Goal: Find contact information: Find contact information

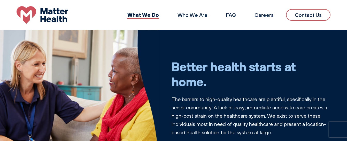
click at [303, 17] on link "Contact Us" at bounding box center [308, 15] width 44 height 12
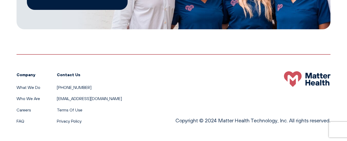
scroll to position [341, 0]
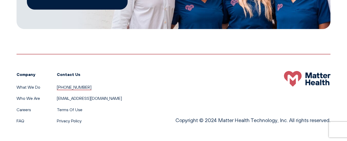
drag, startPoint x: 86, startPoint y: 89, endPoint x: 57, endPoint y: 88, distance: 29.2
click at [57, 88] on li "[PHONE_NUMBER]" at bounding box center [89, 87] width 65 height 7
copy link "[PHONE_NUMBER]"
drag, startPoint x: 117, startPoint y: 99, endPoint x: 76, endPoint y: 101, distance: 40.6
click at [76, 101] on div "Company What We Do Who We Are Careers FAQ Contact Us 615-570-2330 Support@Matte…" at bounding box center [174, 89] width 314 height 70
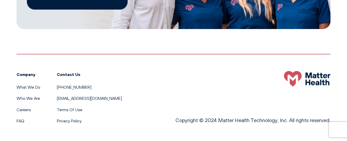
copy link "Matterhealthcare.com"
drag, startPoint x: 83, startPoint y: 87, endPoint x: 56, endPoint y: 89, distance: 26.4
click at [57, 89] on li "[PHONE_NUMBER]" at bounding box center [89, 87] width 65 height 7
copy link "[PHONE_NUMBER]"
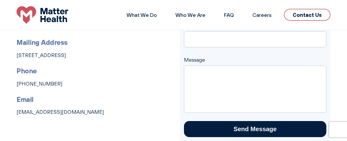
scroll to position [0, 0]
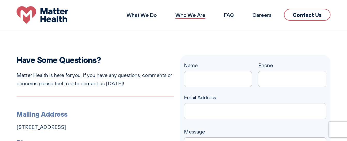
click at [194, 15] on link "Who We Are" at bounding box center [190, 15] width 30 height 6
